Goal: Task Accomplishment & Management: Use online tool/utility

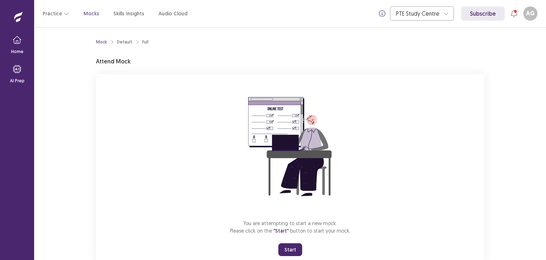
click at [290, 250] on button "Start" at bounding box center [290, 249] width 24 height 13
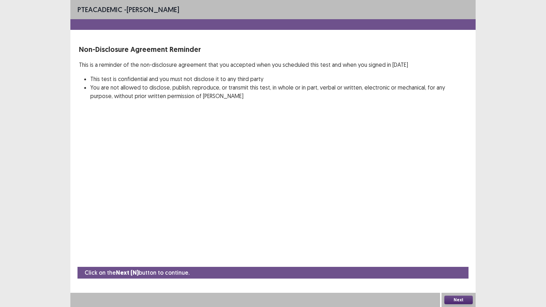
click at [459, 259] on button "Next" at bounding box center [458, 300] width 28 height 9
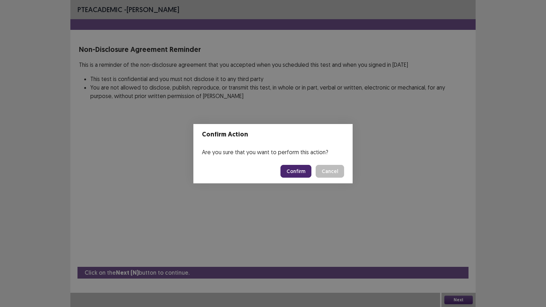
click at [294, 168] on button "Confirm" at bounding box center [296, 171] width 31 height 13
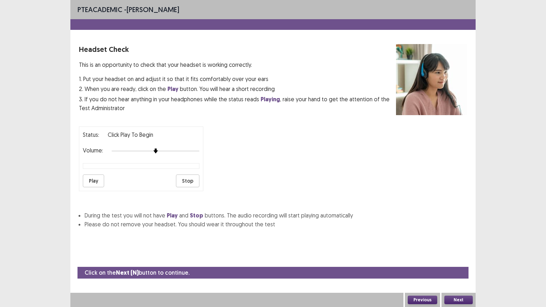
click at [460, 259] on button "Next" at bounding box center [458, 300] width 28 height 9
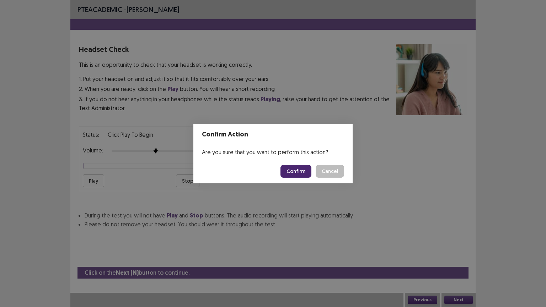
click at [294, 171] on button "Confirm" at bounding box center [296, 171] width 31 height 13
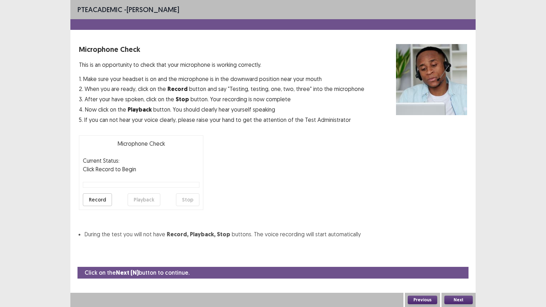
click at [468, 259] on button "Next" at bounding box center [458, 300] width 28 height 9
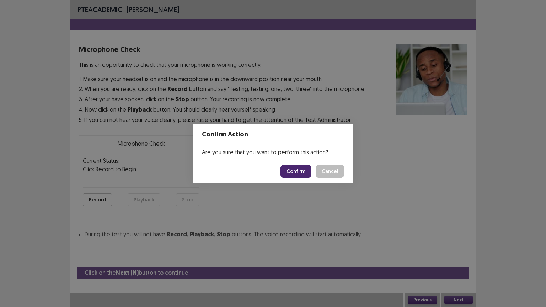
click at [296, 173] on button "Confirm" at bounding box center [296, 171] width 31 height 13
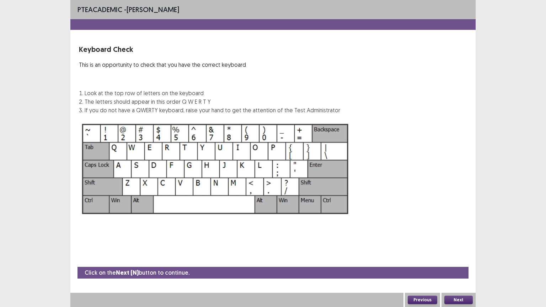
click at [459, 259] on button "Next" at bounding box center [458, 300] width 28 height 9
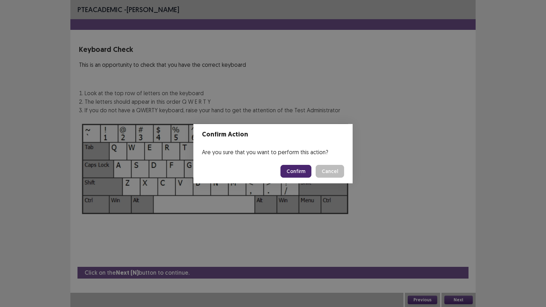
click at [299, 171] on button "Confirm" at bounding box center [296, 171] width 31 height 13
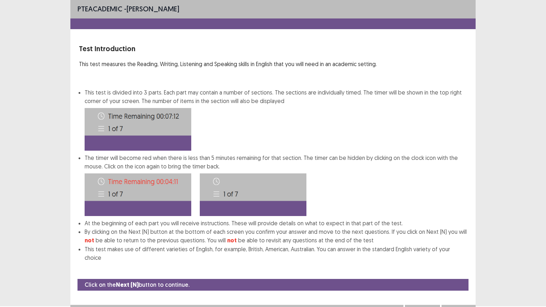
scroll to position [4, 0]
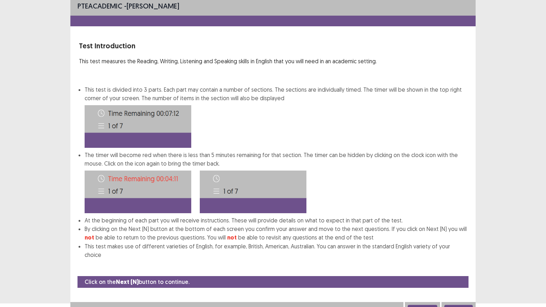
click at [457, 259] on button "Next" at bounding box center [458, 309] width 28 height 9
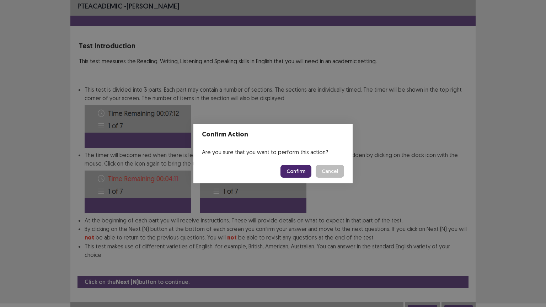
click at [303, 174] on button "Confirm" at bounding box center [296, 171] width 31 height 13
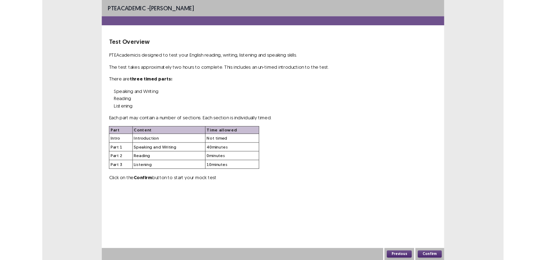
scroll to position [0, 0]
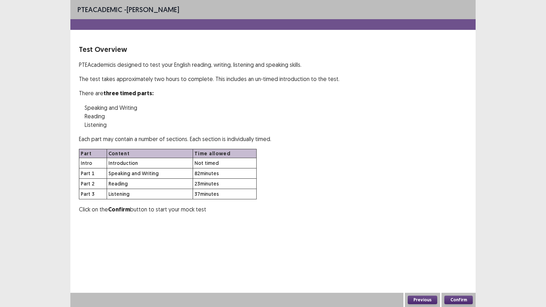
click at [461, 259] on button "Confirm" at bounding box center [458, 300] width 28 height 9
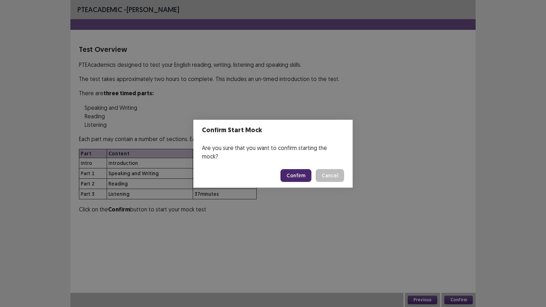
click at [300, 173] on button "Confirm" at bounding box center [296, 175] width 31 height 13
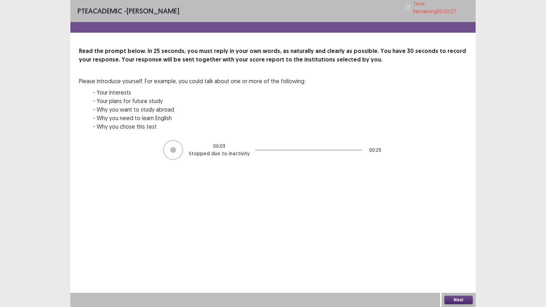
click at [460, 259] on button "Next" at bounding box center [458, 300] width 28 height 9
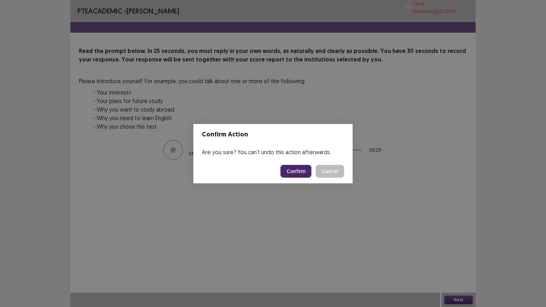
click at [297, 174] on button "Confirm" at bounding box center [296, 171] width 31 height 13
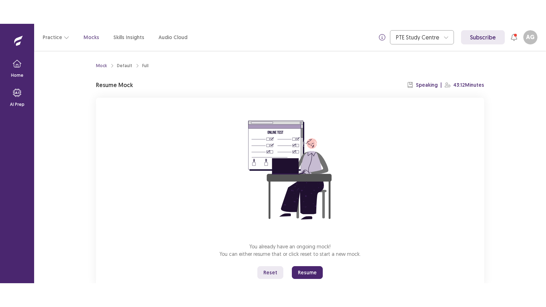
scroll to position [21, 0]
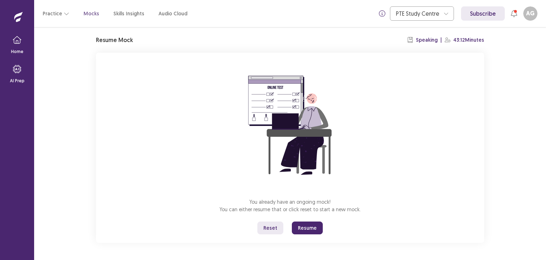
click at [308, 225] on button "Resume" at bounding box center [307, 227] width 31 height 13
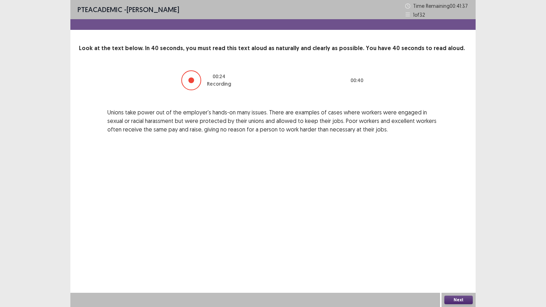
click at [457, 259] on button "Next" at bounding box center [458, 300] width 28 height 9
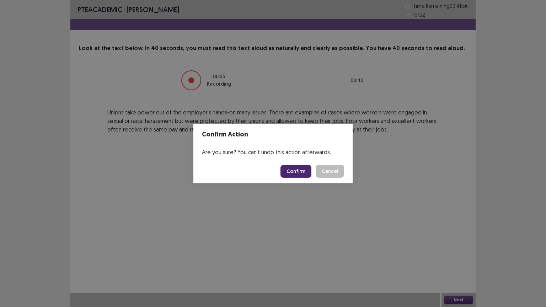
click at [307, 171] on button "Confirm" at bounding box center [296, 171] width 31 height 13
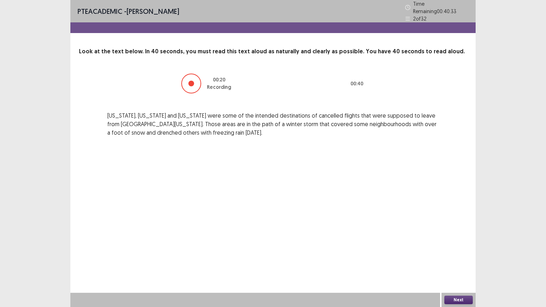
click at [467, 259] on button "Next" at bounding box center [458, 300] width 28 height 9
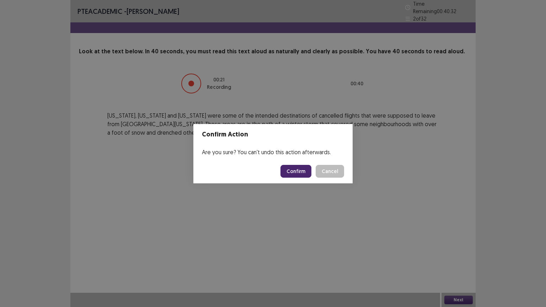
click at [298, 171] on button "Confirm" at bounding box center [296, 171] width 31 height 13
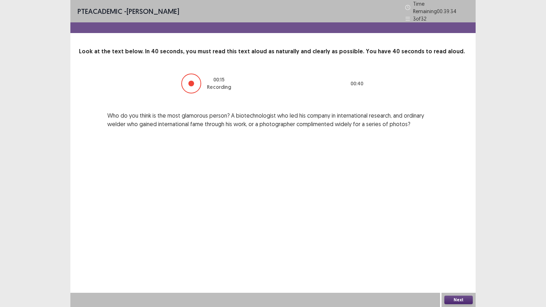
click at [457, 259] on button "Next" at bounding box center [458, 300] width 28 height 9
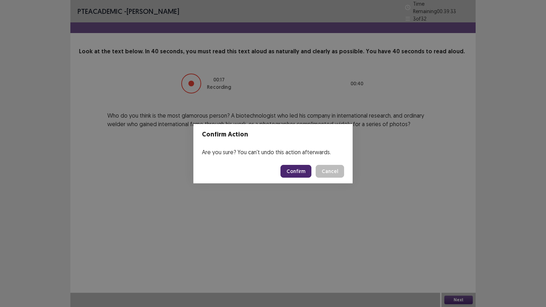
click at [294, 169] on button "Confirm" at bounding box center [296, 171] width 31 height 13
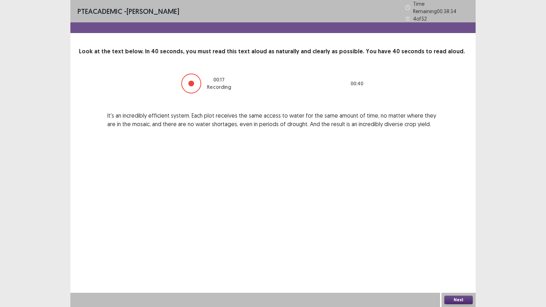
click at [459, 259] on button "Next" at bounding box center [458, 300] width 28 height 9
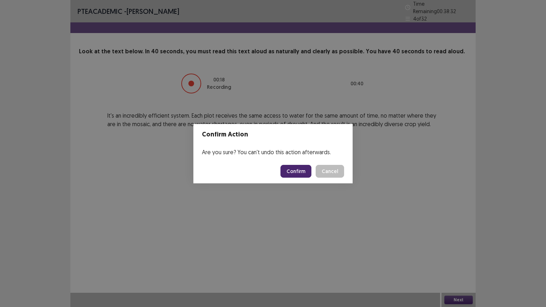
click at [302, 174] on button "Confirm" at bounding box center [296, 171] width 31 height 13
